Goal: Book appointment/travel/reservation

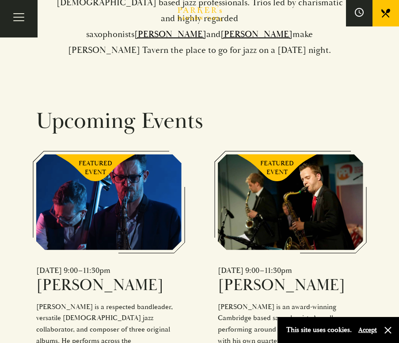
scroll to position [496, 0]
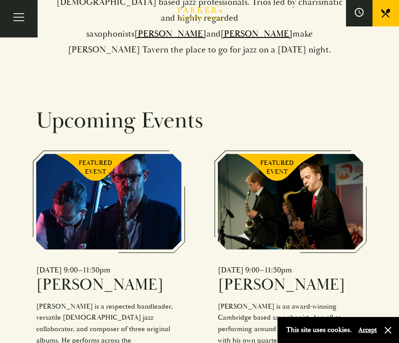
click at [84, 154] on div "FEATURED EVENT" at bounding box center [108, 202] width 145 height 96
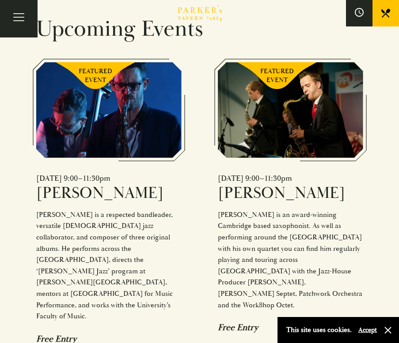
scroll to position [592, 0]
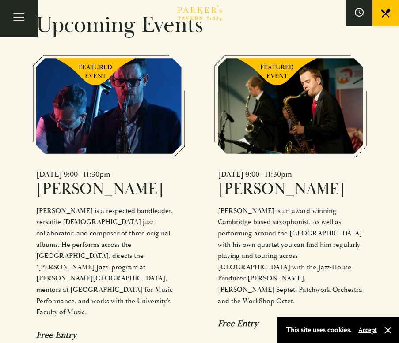
click at [100, 94] on div "FEATURED EVENT" at bounding box center [108, 106] width 145 height 96
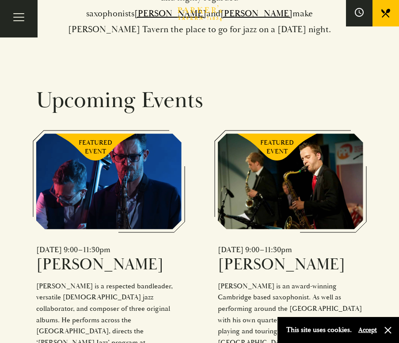
scroll to position [508, 0]
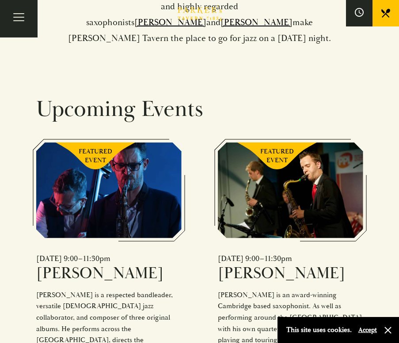
click at [103, 254] on div "Fri 26 September 2025 | 9:00–11:30pm" at bounding box center [108, 259] width 145 height 10
click at [28, 31] on button "Toggle navigation" at bounding box center [19, 19] width 38 height 38
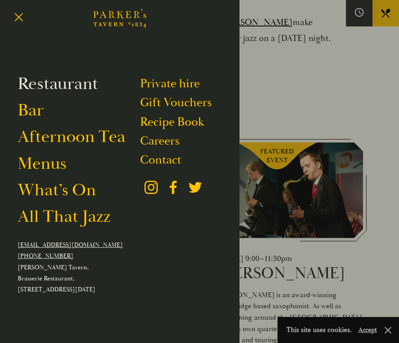
click at [49, 88] on link "Restaurant" at bounding box center [58, 84] width 80 height 22
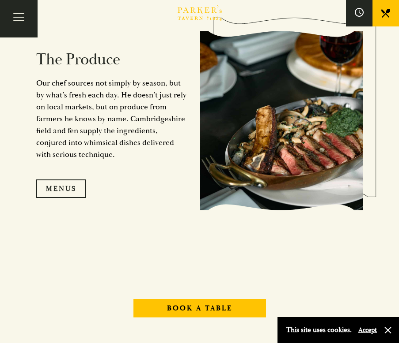
scroll to position [855, 0]
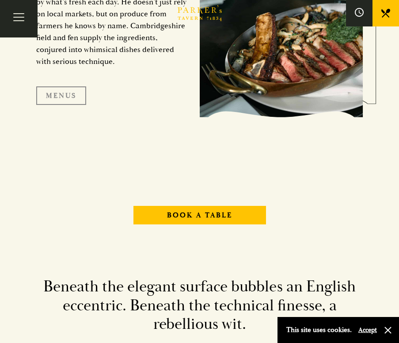
click at [69, 105] on link "Menus" at bounding box center [61, 96] width 50 height 19
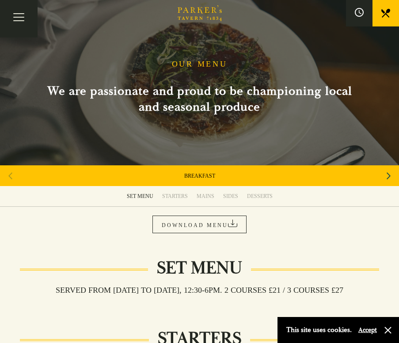
click at [203, 197] on div "MAINS" at bounding box center [205, 196] width 18 height 7
click at [22, 25] on button "Toggle navigation" at bounding box center [19, 19] width 38 height 38
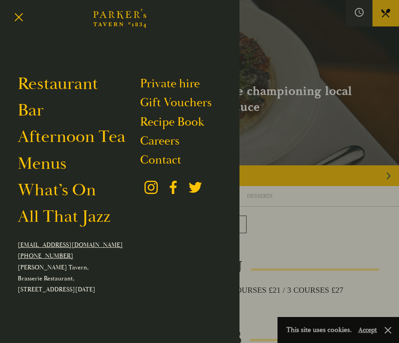
click at [316, 169] on div at bounding box center [199, 171] width 399 height 343
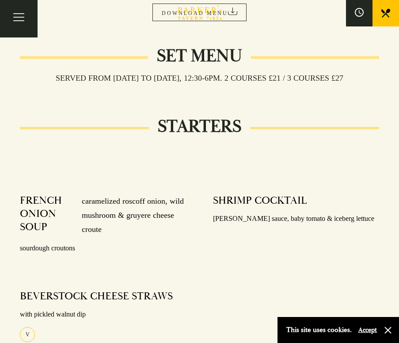
scroll to position [137, 0]
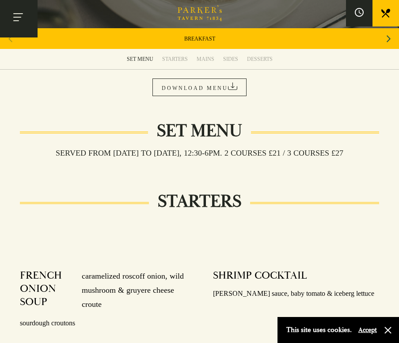
click at [5, 12] on button "Toggle navigation" at bounding box center [19, 19] width 38 height 38
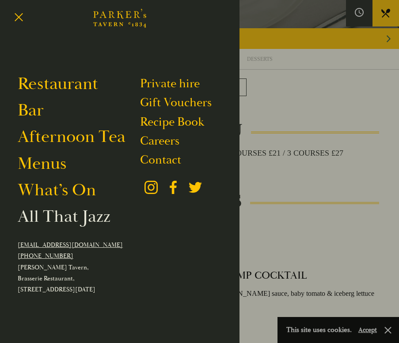
click at [60, 218] on link "All That Jazz" at bounding box center [64, 217] width 93 height 22
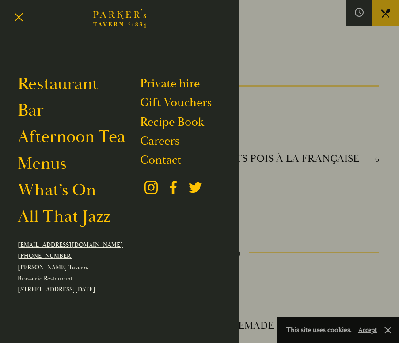
scroll to position [827, 0]
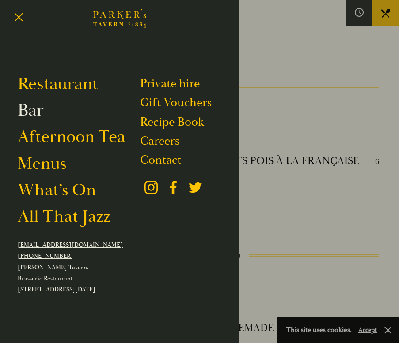
click at [34, 109] on link "Bar" at bounding box center [31, 111] width 26 height 22
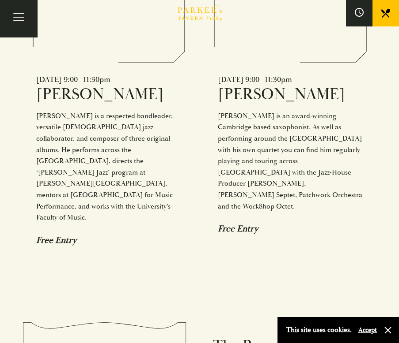
scroll to position [693, 0]
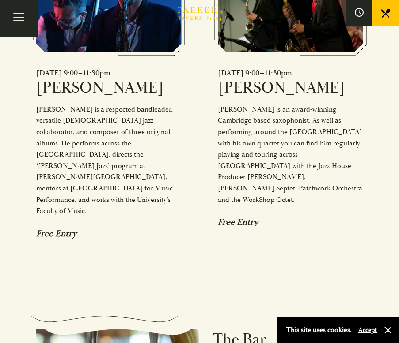
click at [59, 228] on div "Free Entry" at bounding box center [108, 233] width 145 height 11
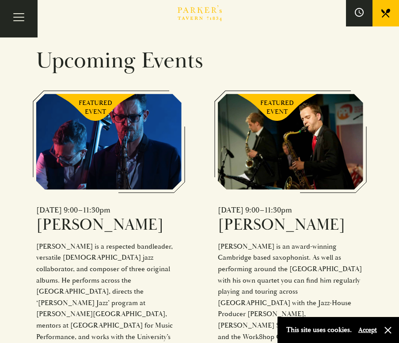
scroll to position [503, 0]
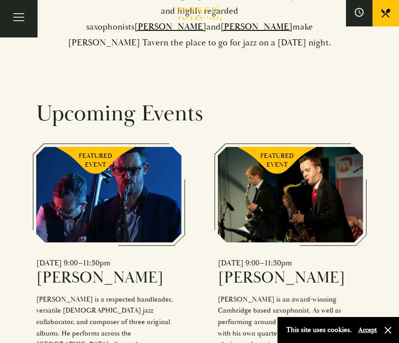
click at [100, 162] on div "FEATURED EVENT" at bounding box center [108, 195] width 145 height 96
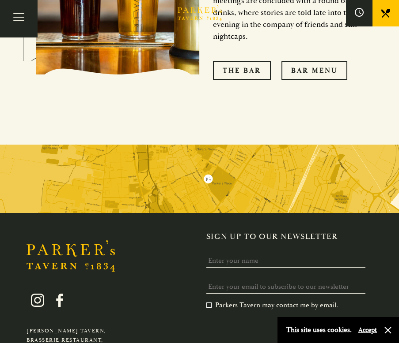
scroll to position [1126, 0]
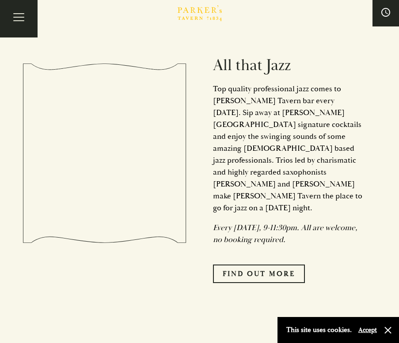
scroll to position [1262, 0]
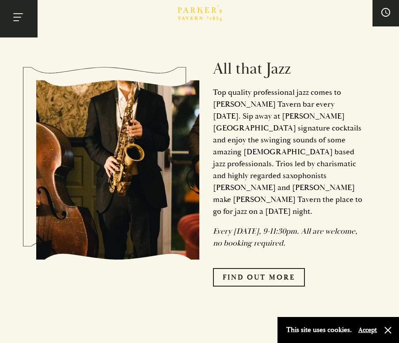
click at [28, 19] on button "Toggle navigation" at bounding box center [19, 19] width 38 height 38
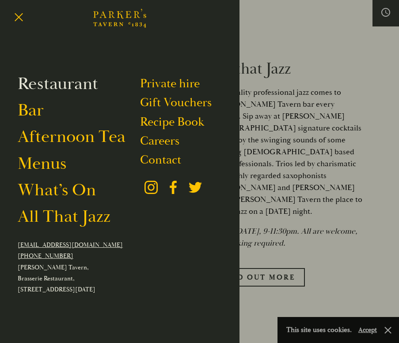
click at [74, 87] on link "Restaurant" at bounding box center [58, 84] width 80 height 22
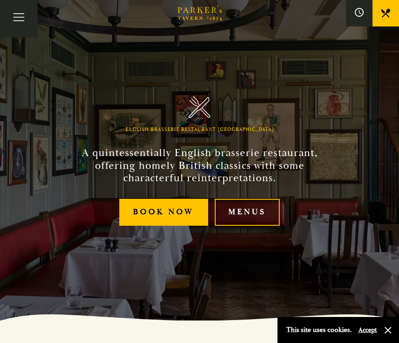
scroll to position [36, 0]
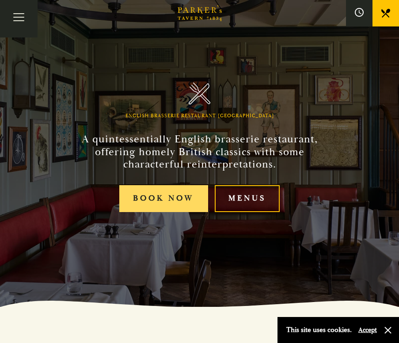
click at [171, 194] on link "Book Now" at bounding box center [163, 198] width 89 height 27
